Goal: Check status: Check status

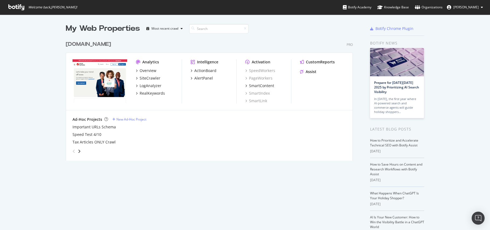
scroll to position [226, 482]
click at [150, 79] on div "SiteCrawler" at bounding box center [150, 77] width 21 height 5
